Goal: Task Accomplishment & Management: Manage account settings

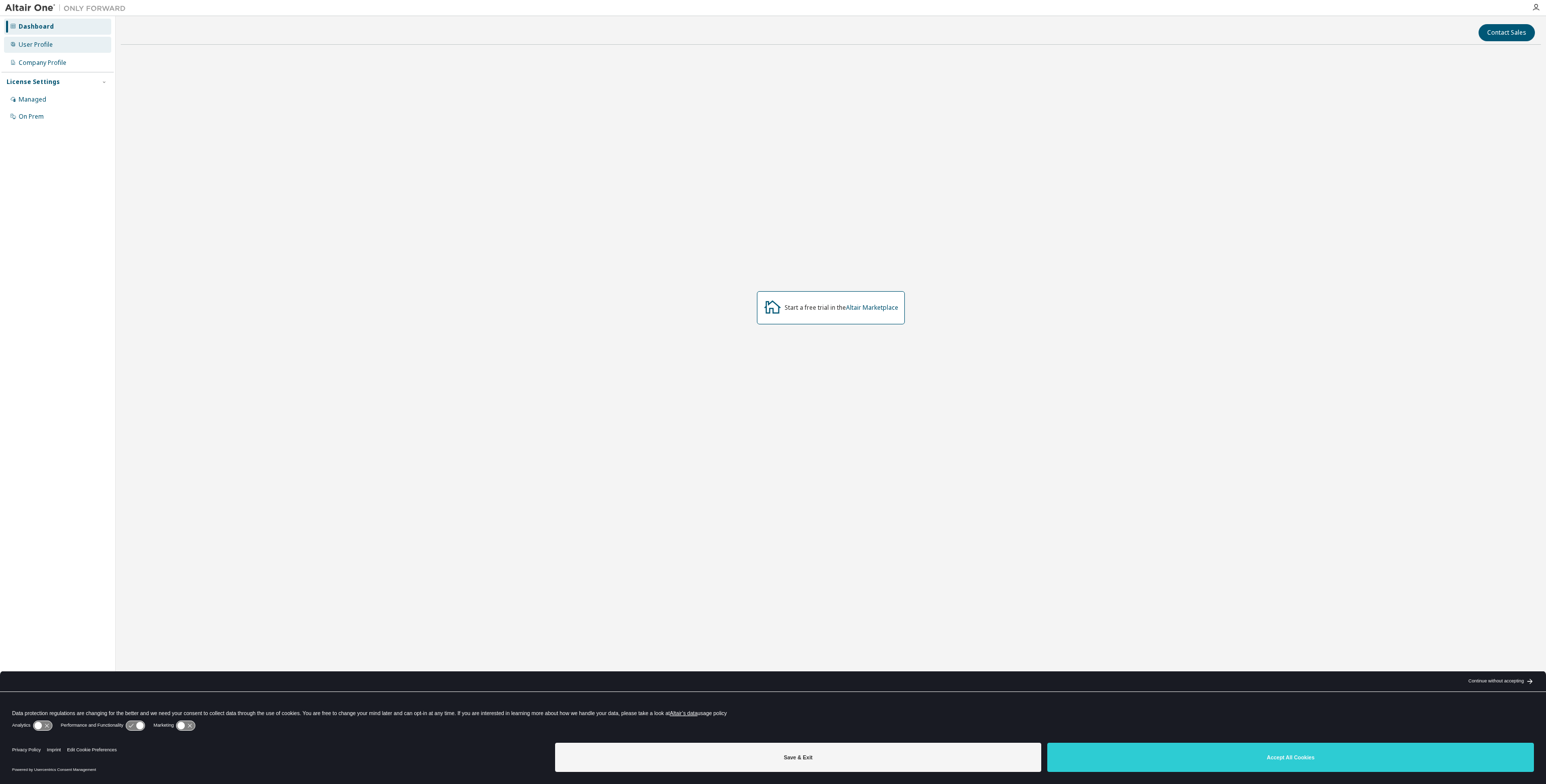
click at [54, 43] on div "User Profile" at bounding box center [58, 44] width 107 height 16
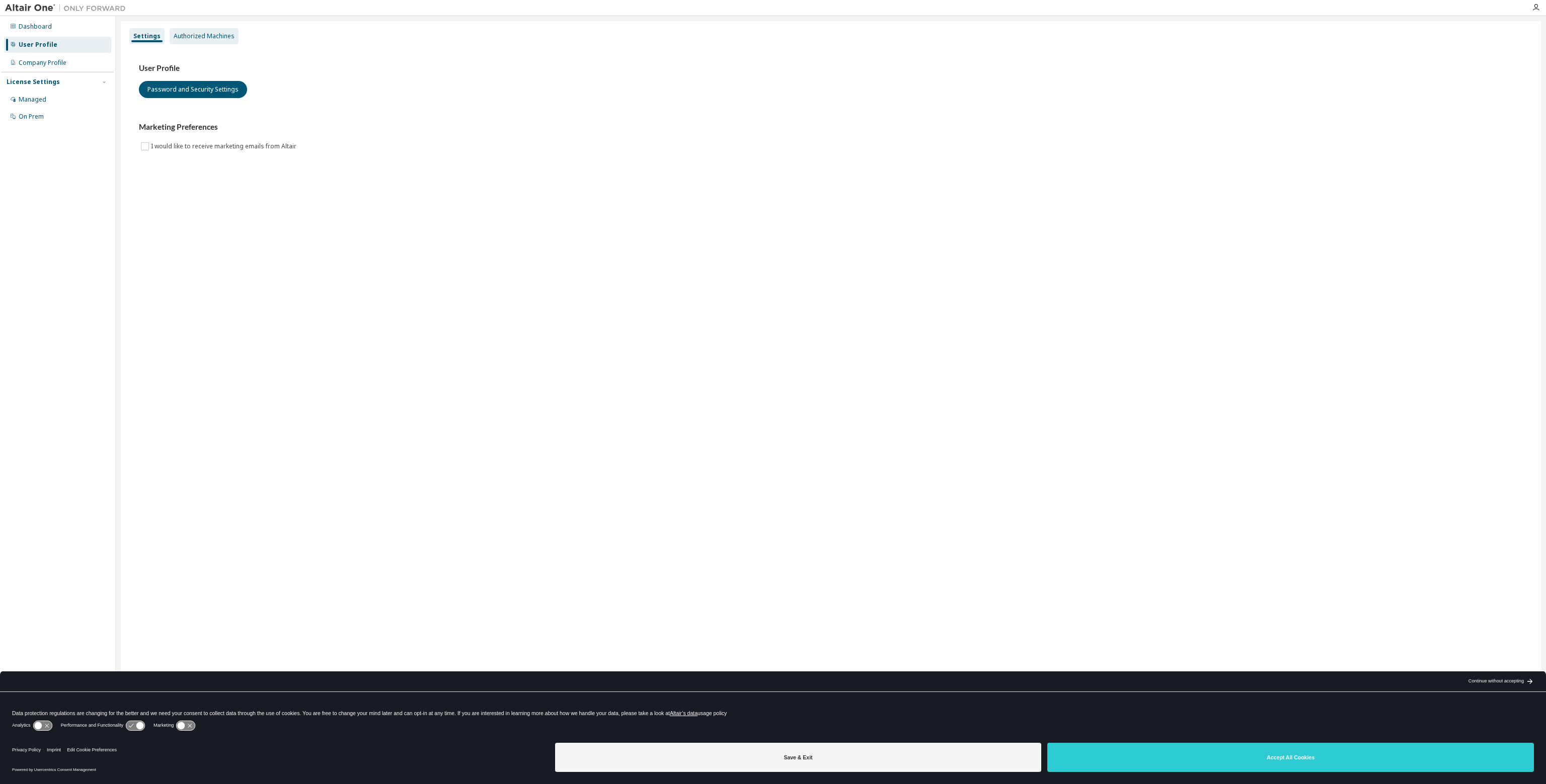
click at [179, 40] on div "Authorized Machines" at bounding box center [204, 36] width 69 height 16
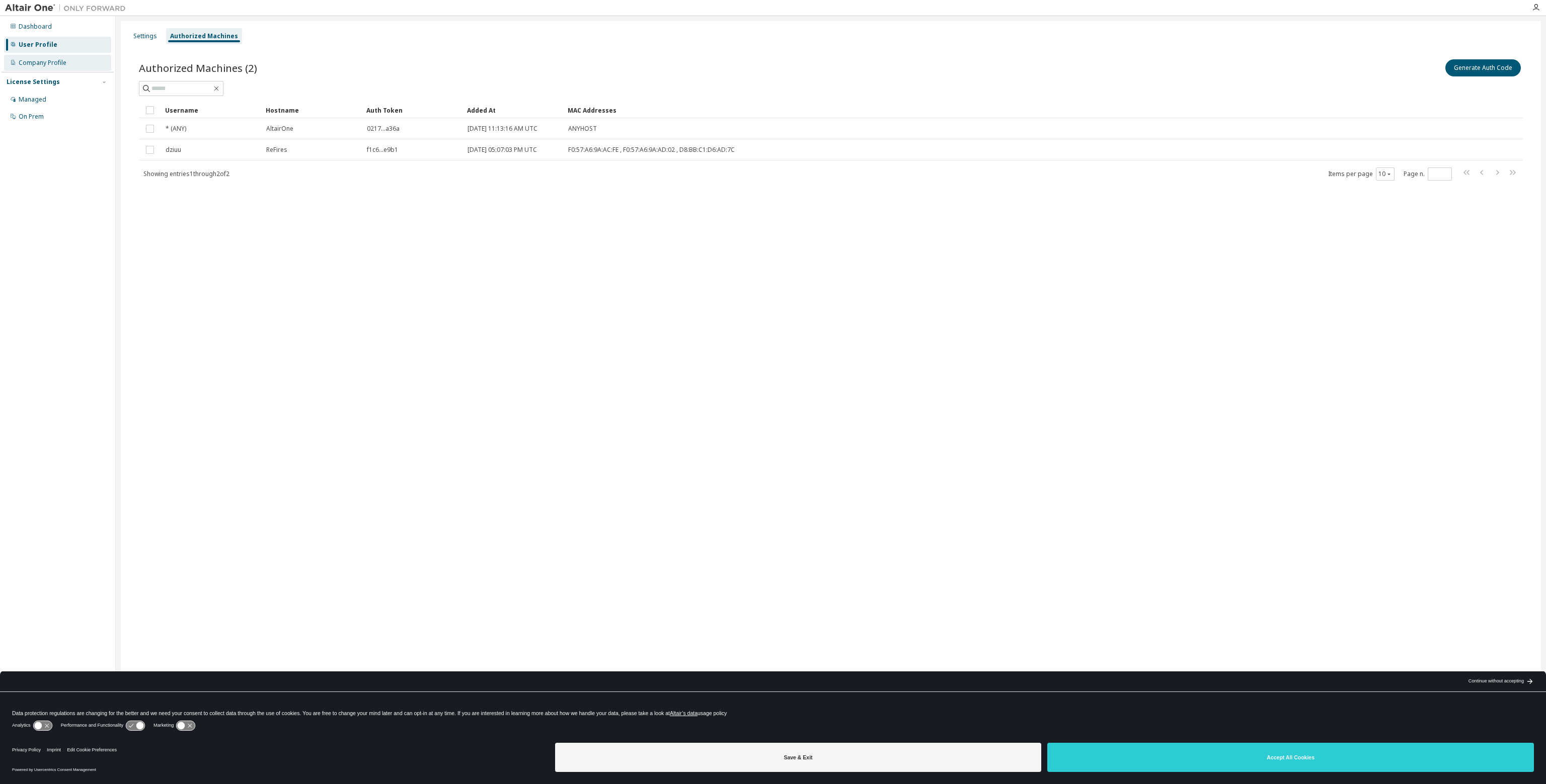
click at [53, 67] on div "Company Profile" at bounding box center [58, 62] width 107 height 16
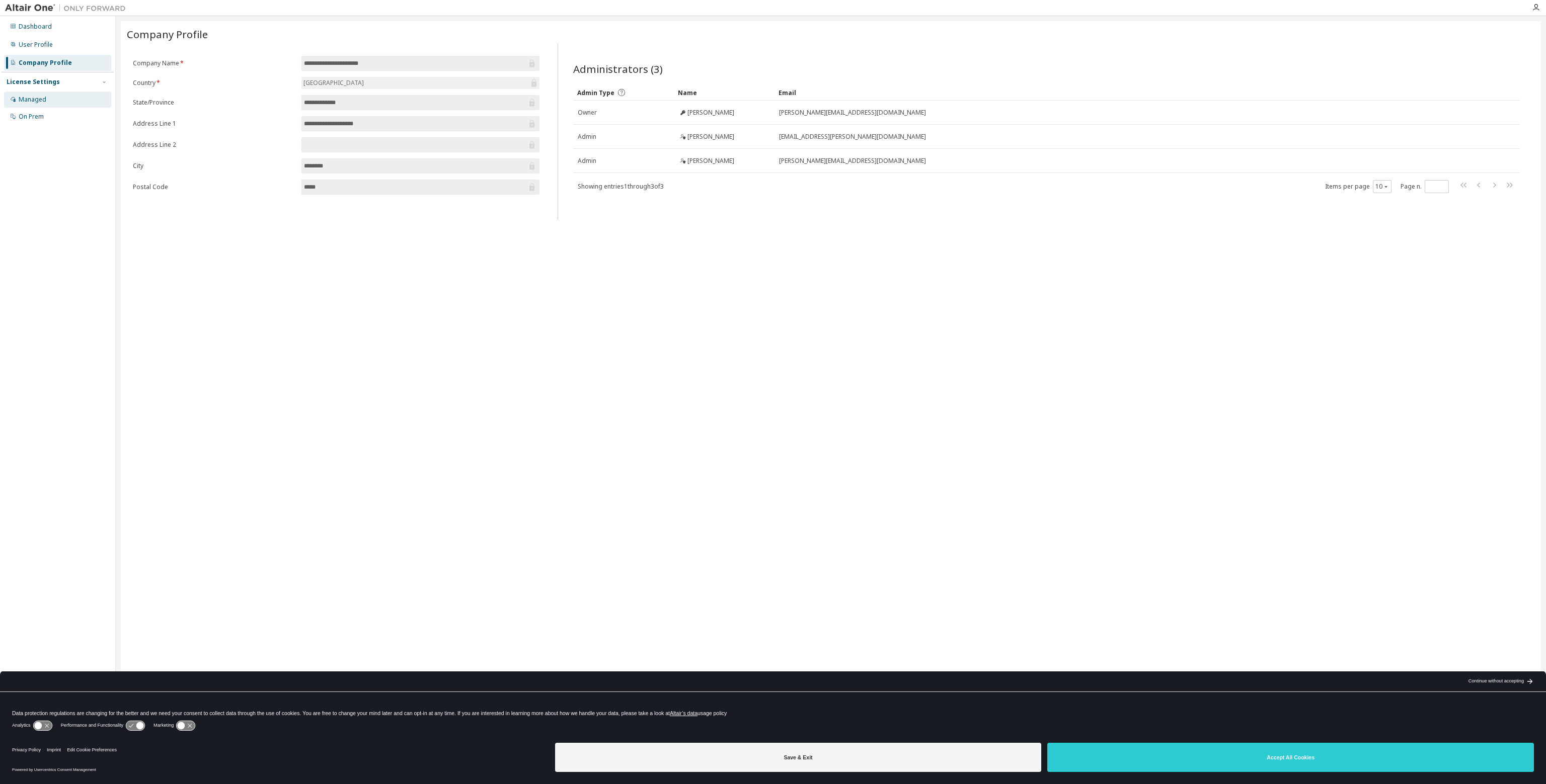
click at [52, 100] on div "Managed" at bounding box center [58, 100] width 107 height 16
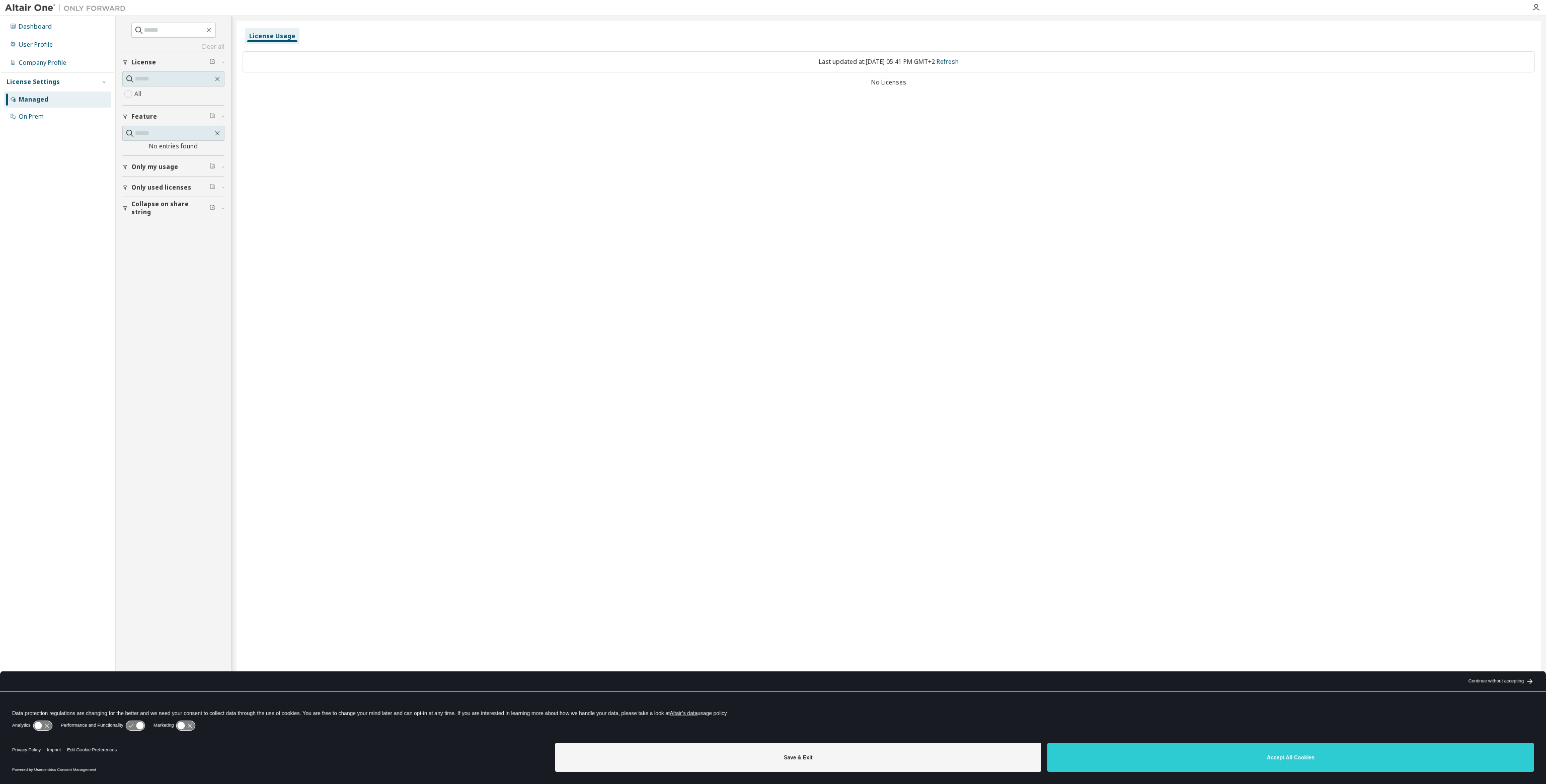
click at [175, 169] on span "Only my usage" at bounding box center [155, 167] width 47 height 8
click at [386, 187] on div "License Usage Last updated at: Mon 2025-09-08 05:41 PM GMT+2 Refresh No Licenses" at bounding box center [889, 385] width 1305 height 729
click at [162, 76] on input "text" at bounding box center [174, 79] width 78 height 10
click at [139, 94] on label "All" at bounding box center [139, 94] width 9 height 12
click at [46, 23] on div "Dashboard" at bounding box center [35, 26] width 33 height 8
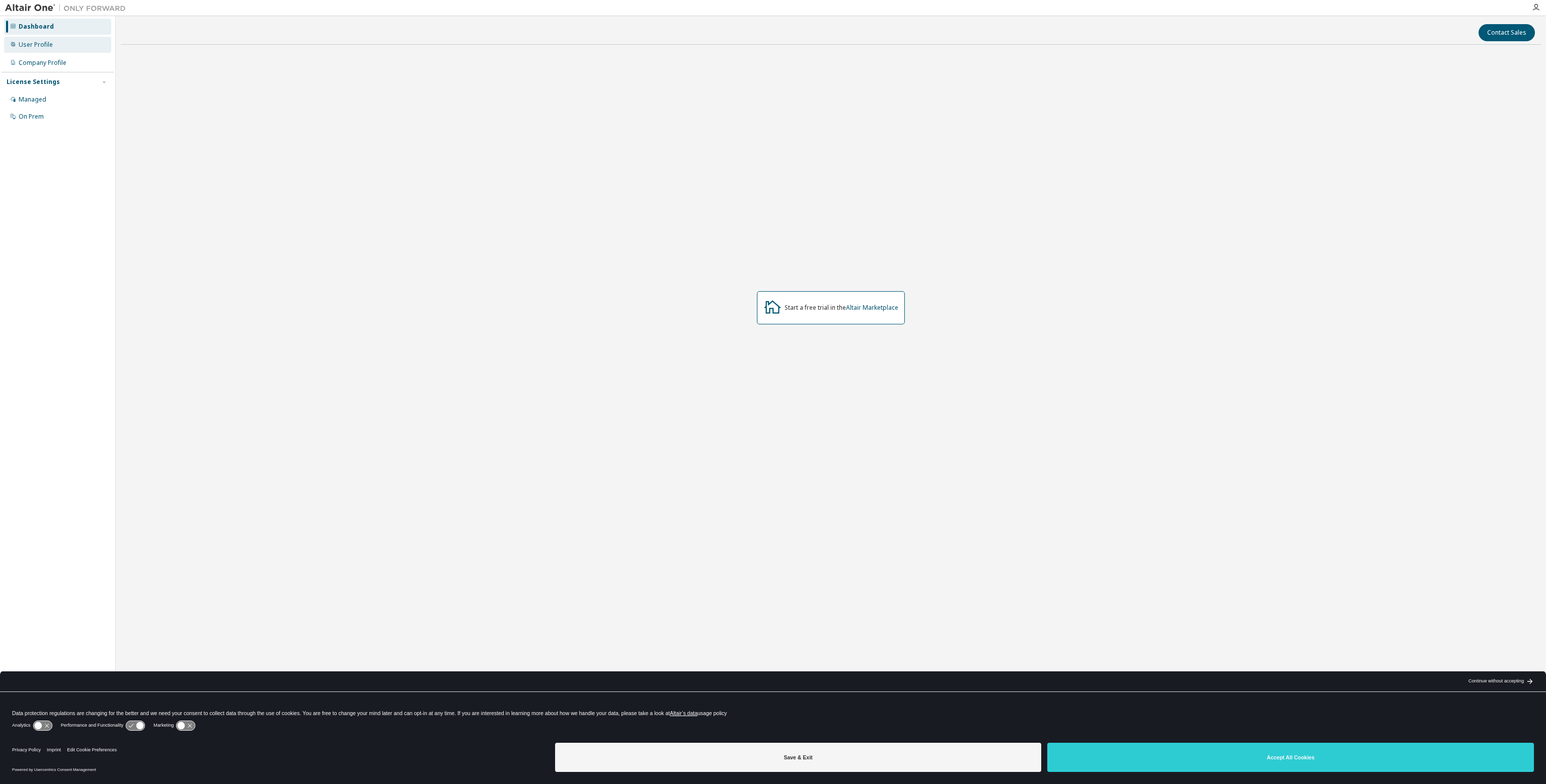
click at [43, 48] on div "User Profile" at bounding box center [35, 44] width 34 height 8
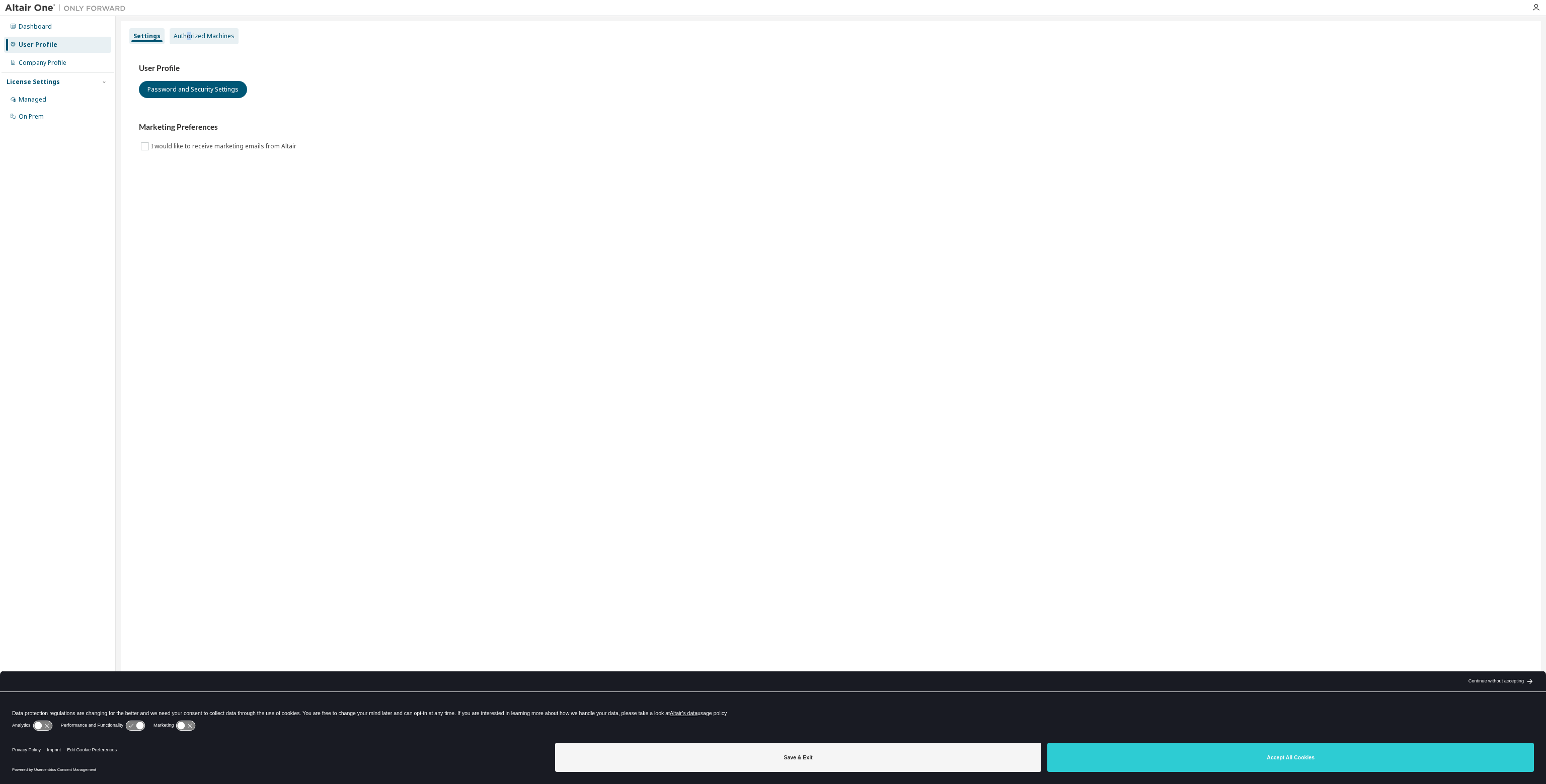
click at [187, 44] on div "Authorized Machines" at bounding box center [204, 36] width 69 height 16
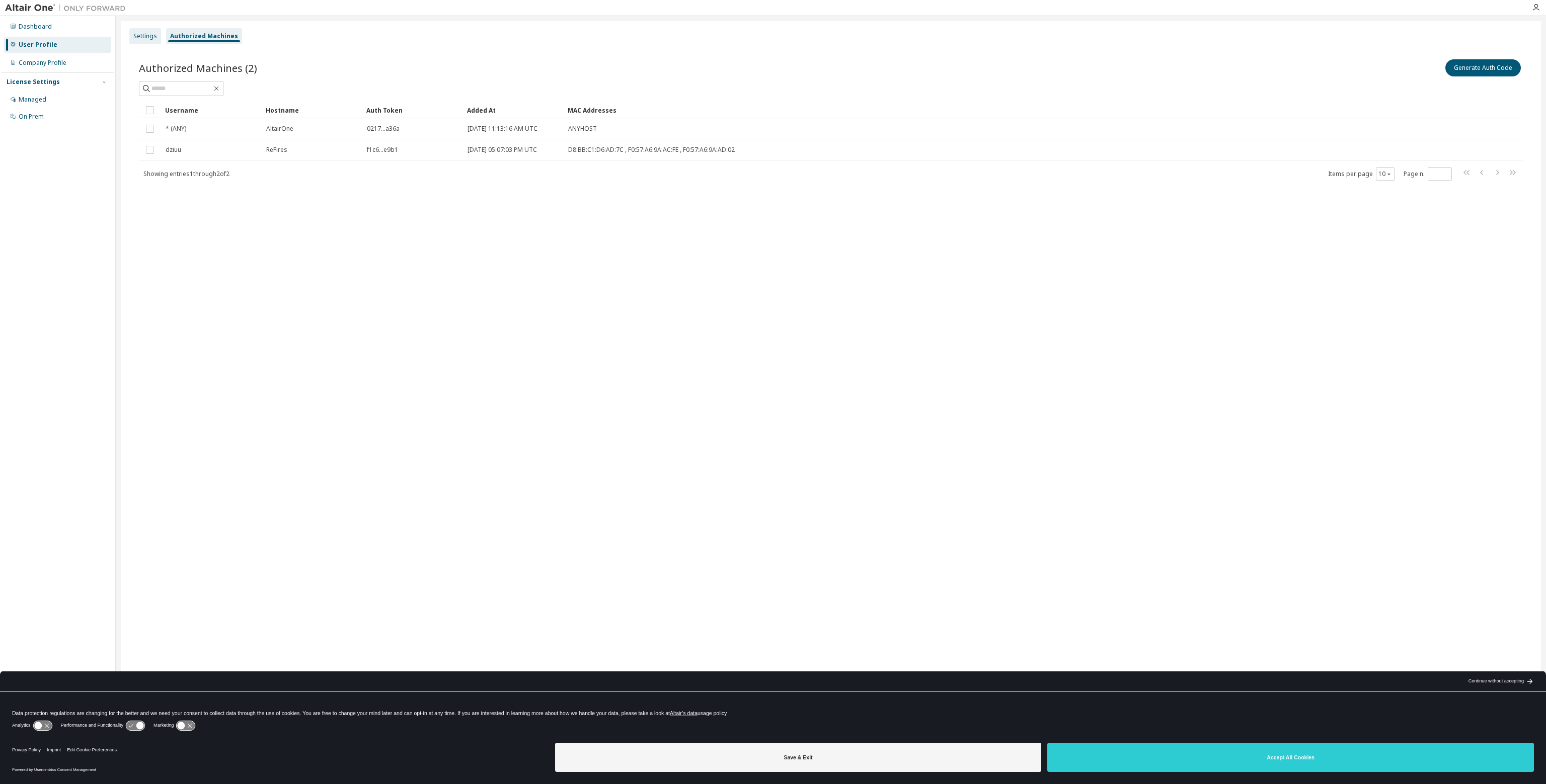
click at [142, 40] on div "Settings" at bounding box center [145, 36] width 23 height 8
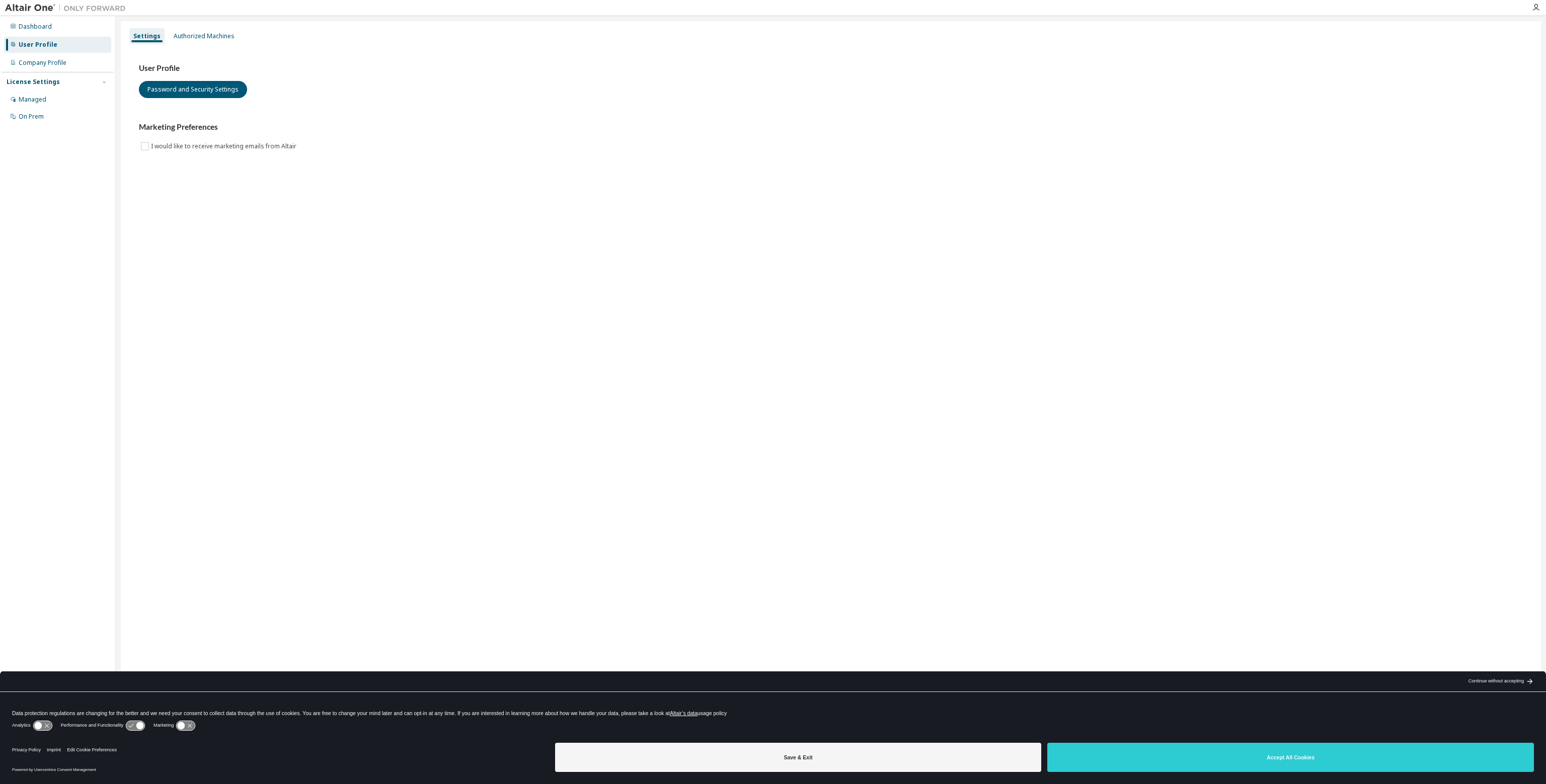
click at [20, 11] on img at bounding box center [68, 8] width 126 height 10
